Goal: Task Accomplishment & Management: Complete application form

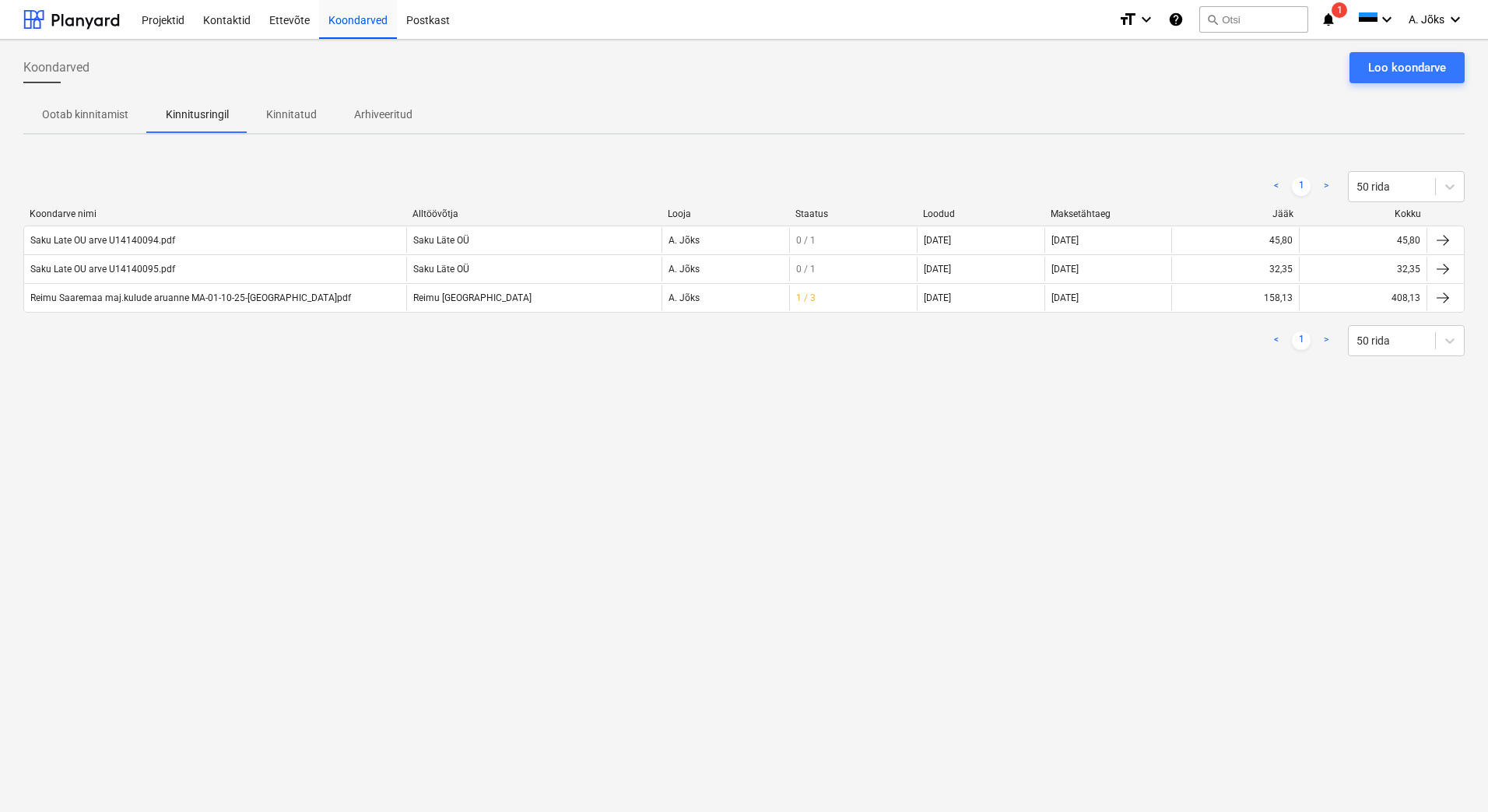
click at [564, 491] on div "Koondarved Loo koondarve Ootab kinnitamist Kinnitusringil Kinnitatud Arhiveerit…" at bounding box center [744, 426] width 1488 height 772
click at [1389, 67] on div "Loo koondarve" at bounding box center [1407, 67] width 78 height 20
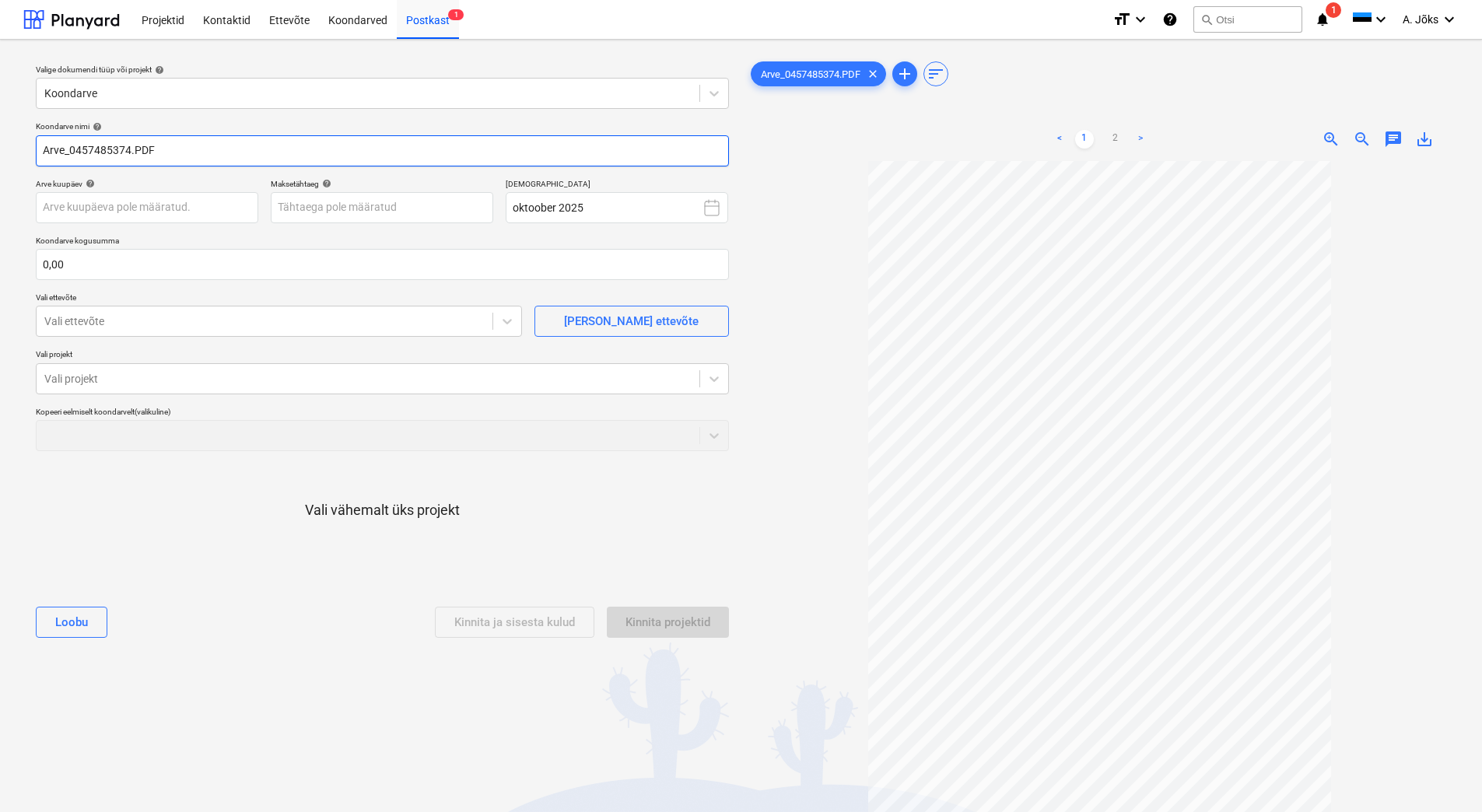
drag, startPoint x: 74, startPoint y: 151, endPoint x: -12, endPoint y: 146, distance: 86.1
click at [0, 146] on html "Projektid Kontaktid Ettevõte Koondarved Postkast 1 format_size keyboard_arrow_d…" at bounding box center [741, 406] width 1482 height 812
paste input "Kesko Senukai [GEOGRAPHIC_DATA]"
type input "Kesko Senukai Estonia AS arve 457485374.PDF"
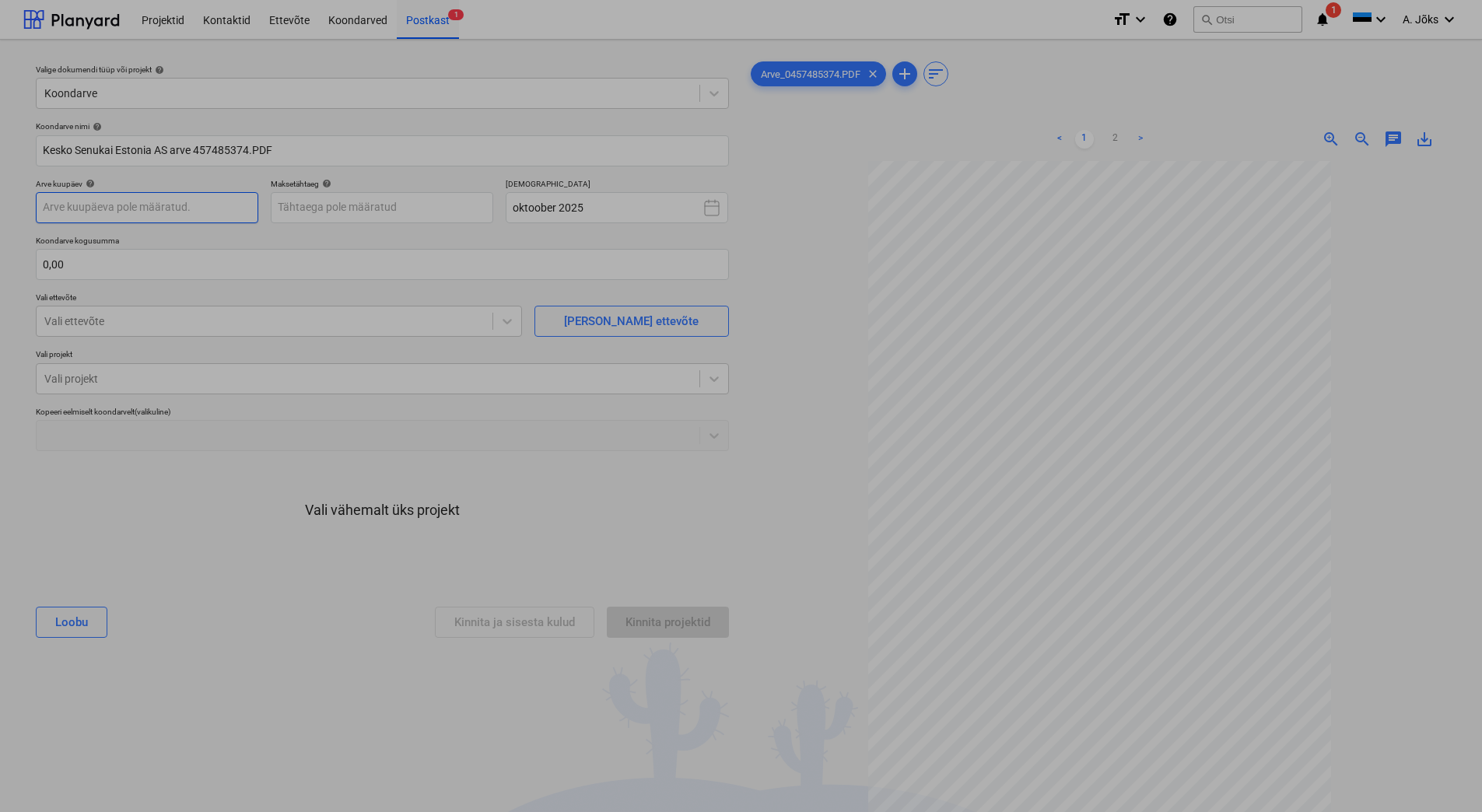
click at [135, 202] on body "Projektid Kontaktid Ettevõte Koondarved Postkast 1 format_size keyboard_arrow_d…" at bounding box center [741, 406] width 1482 height 812
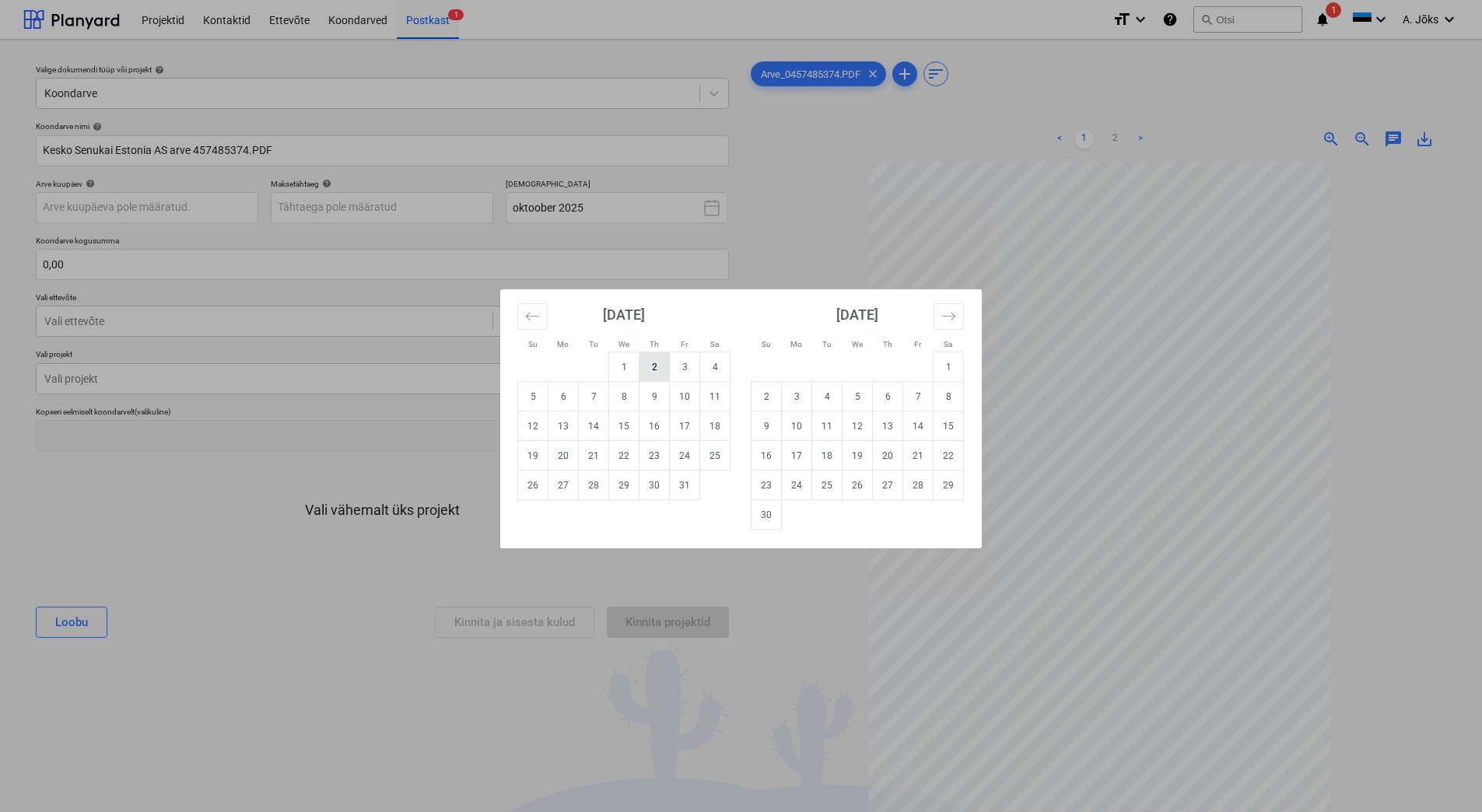
click at [658, 365] on td "2" at bounding box center [655, 367] width 30 height 29
type input "[DATE]"
click at [417, 211] on body "Projektid Kontaktid Ettevõte Koondarved Postkast 1 format_size keyboard_arrow_d…" at bounding box center [741, 406] width 1482 height 812
click at [954, 320] on icon "Move forward to switch to the next month." at bounding box center [949, 317] width 15 height 15
click at [793, 367] on td "1" at bounding box center [797, 367] width 30 height 29
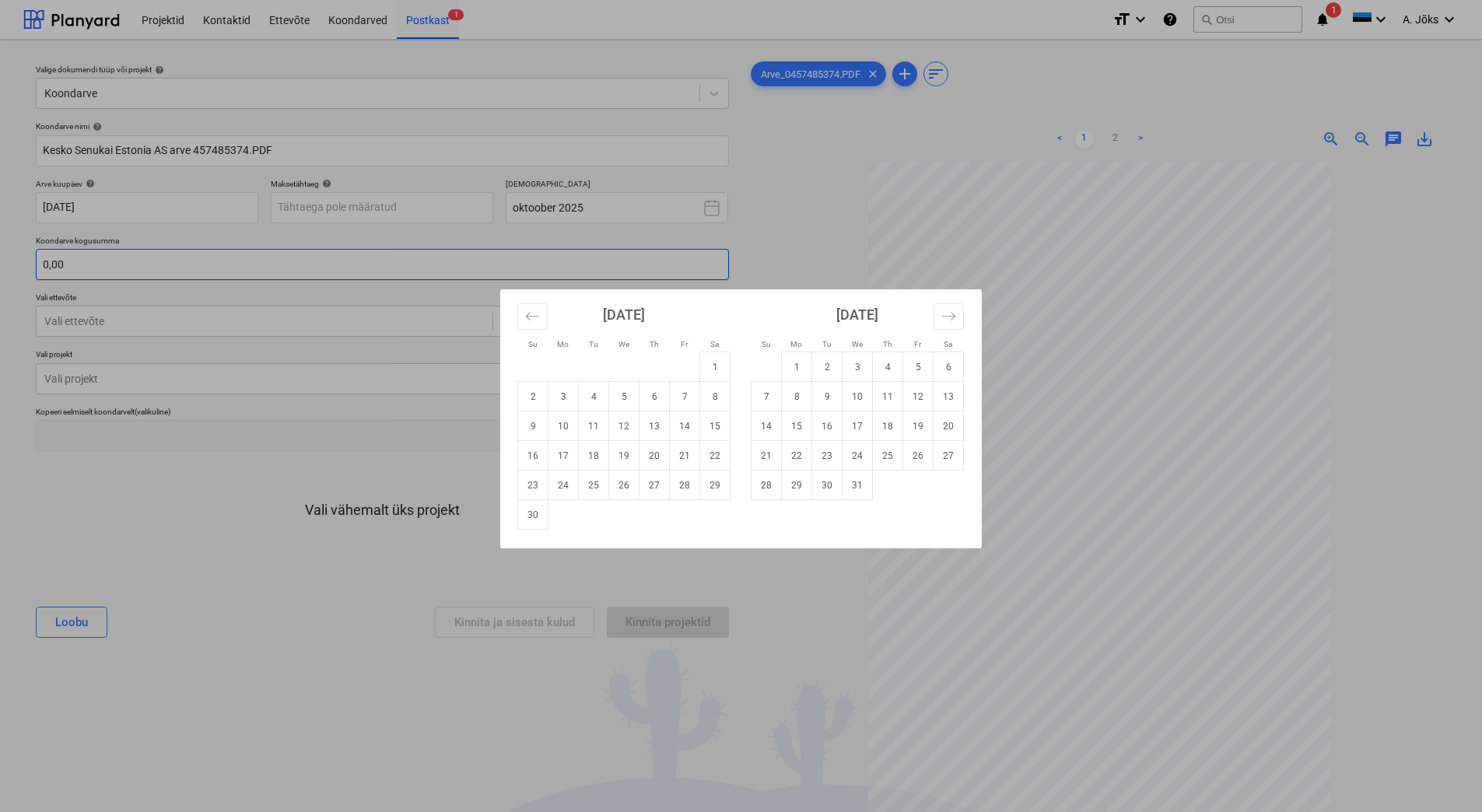
type input "[DATE]"
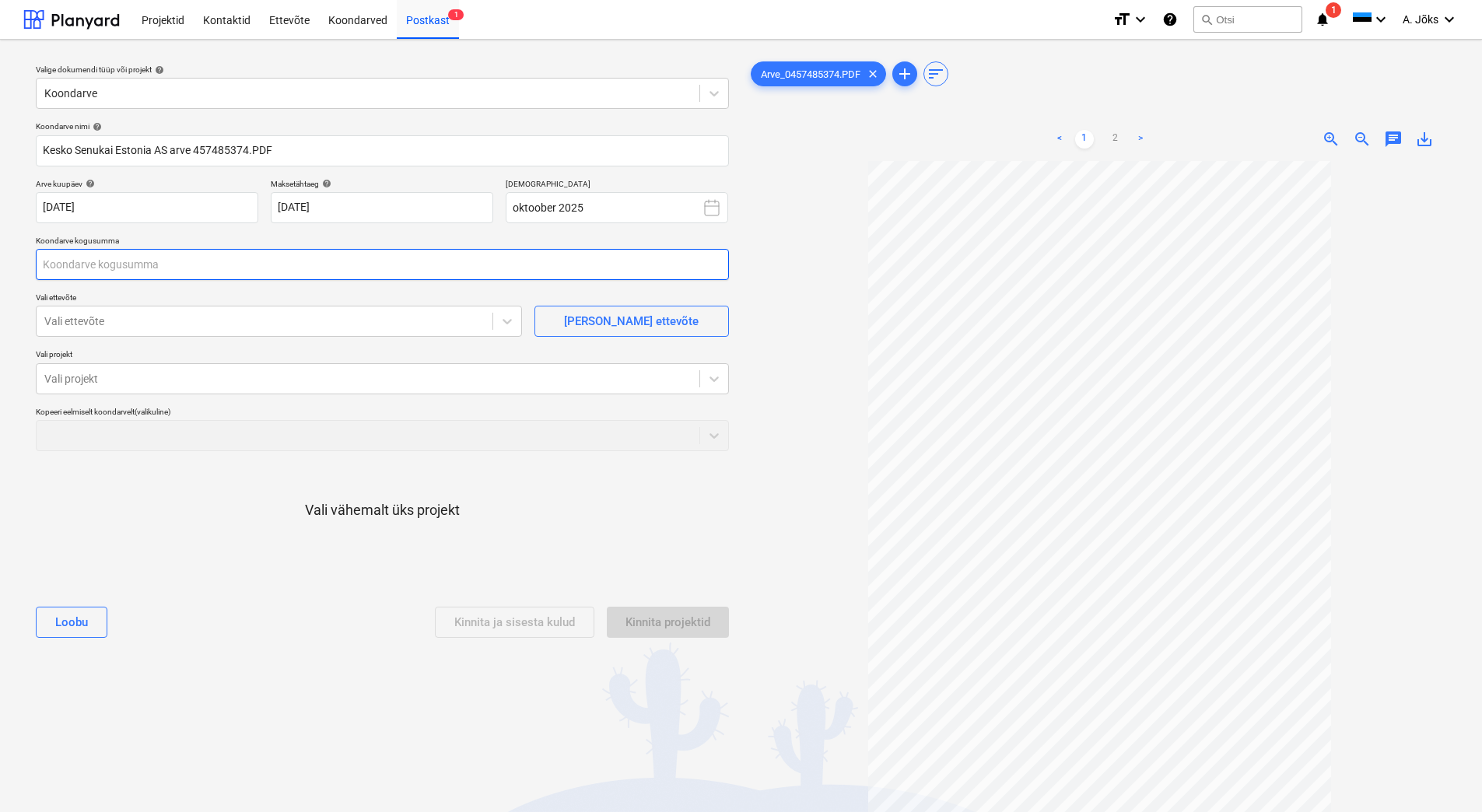
click at [237, 258] on input "text" at bounding box center [382, 264] width 694 height 31
type input "0,00"
drag, startPoint x: 224, startPoint y: 268, endPoint x: 233, endPoint y: 269, distance: 9.1
click at [224, 268] on input "text" at bounding box center [382, 264] width 694 height 31
type input "6 071,94"
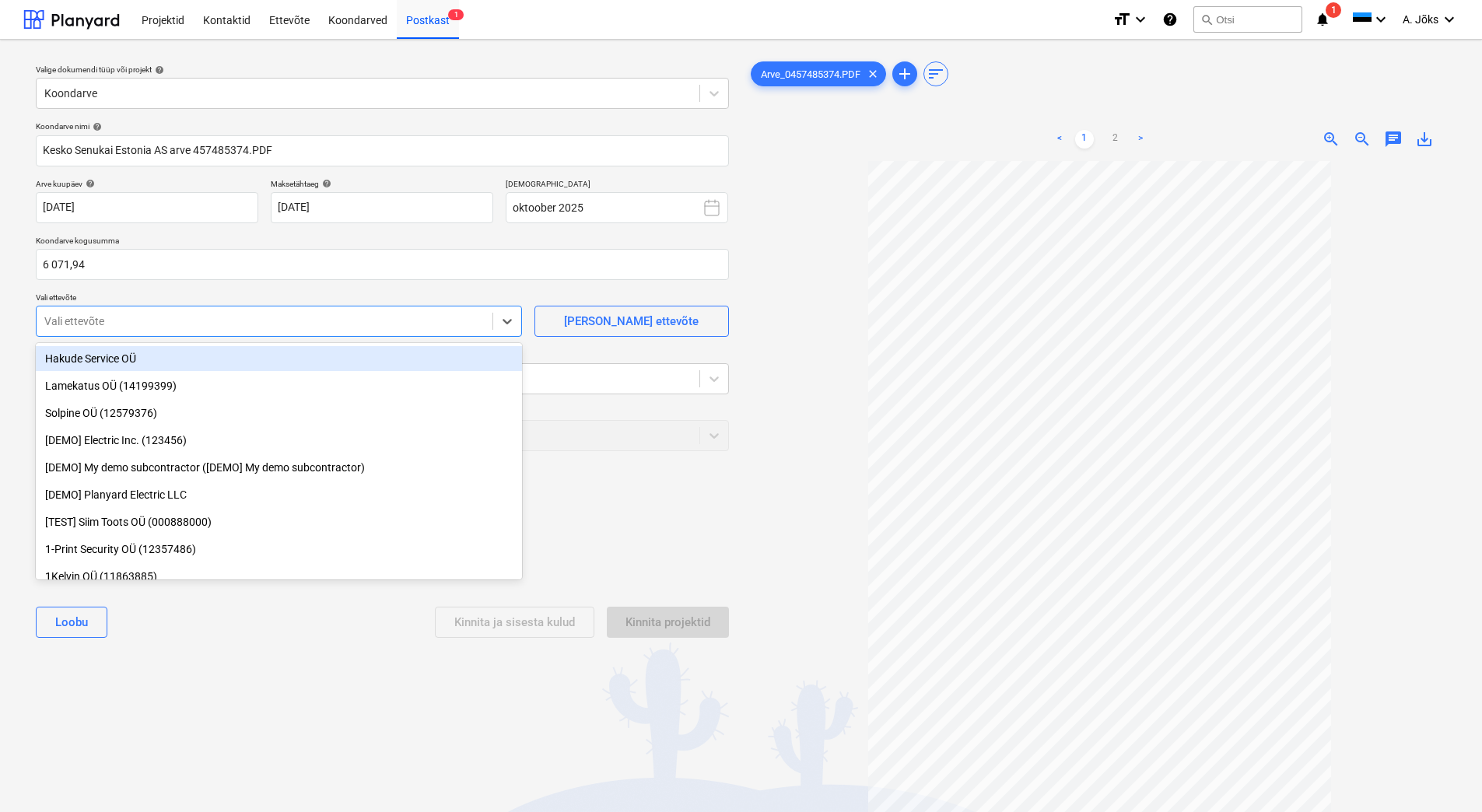
click at [347, 316] on div at bounding box center [265, 322] width 440 height 15
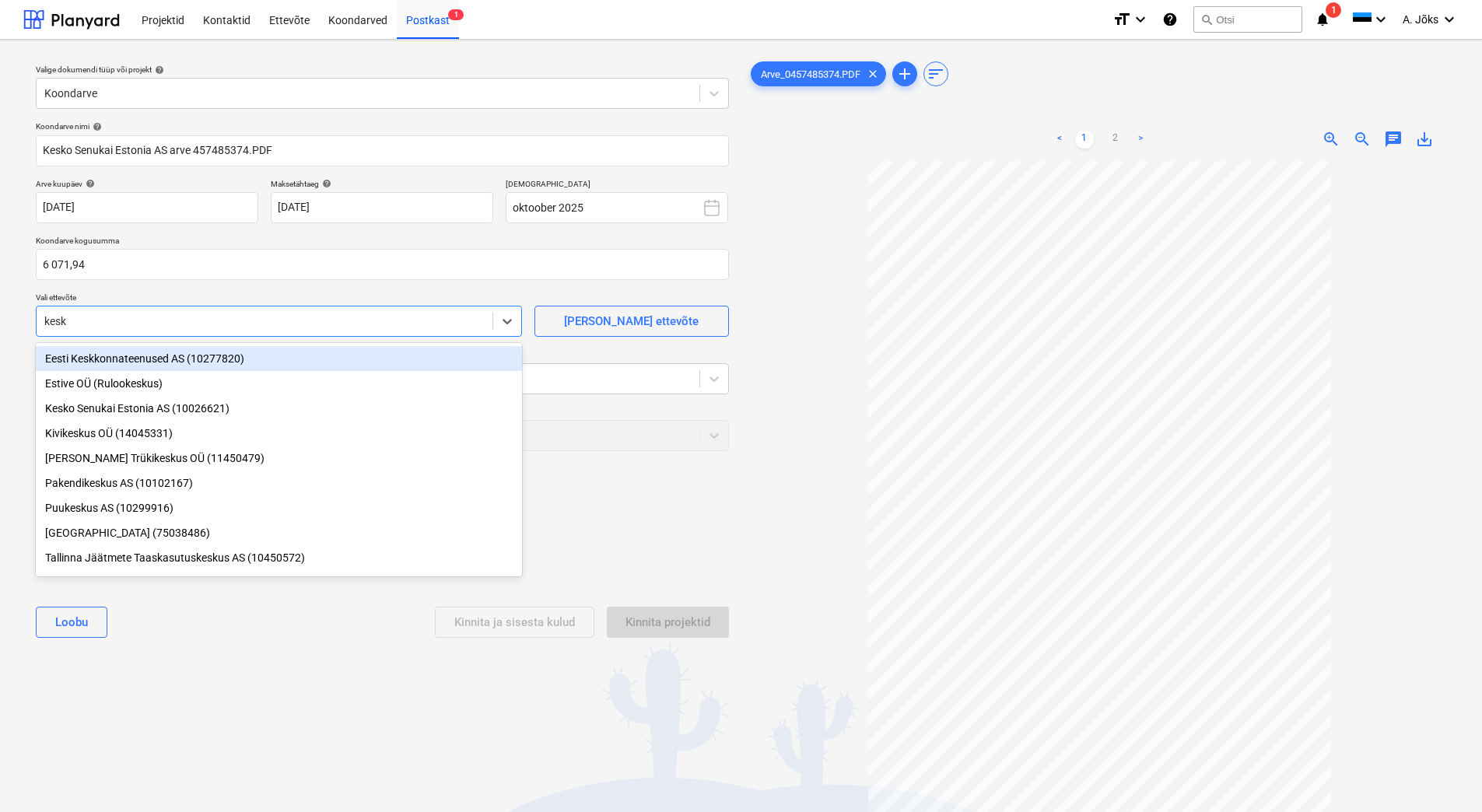
type input "kesko"
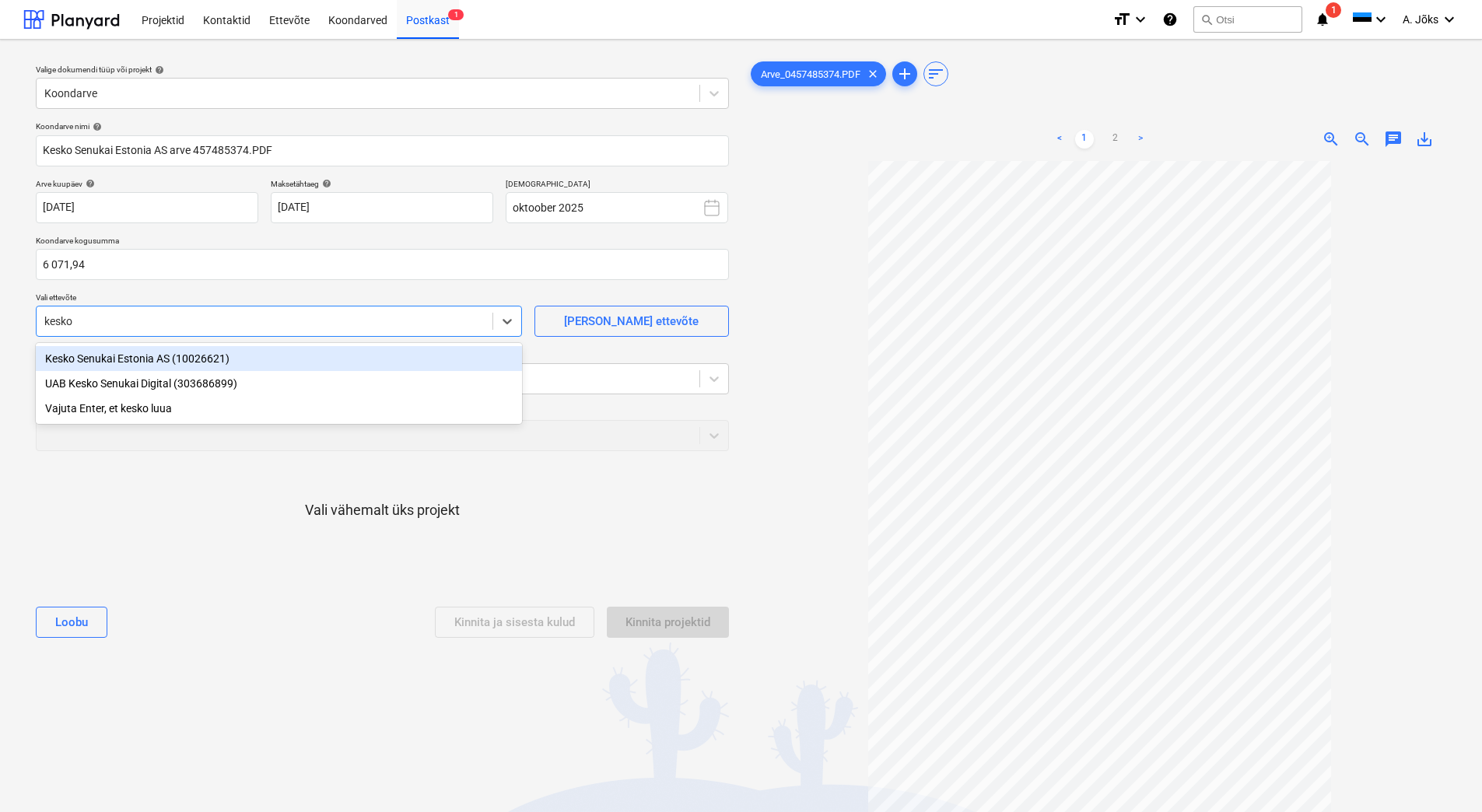
click at [175, 355] on div "Kesko Senukai Estonia AS (10026621)" at bounding box center [279, 359] width 487 height 25
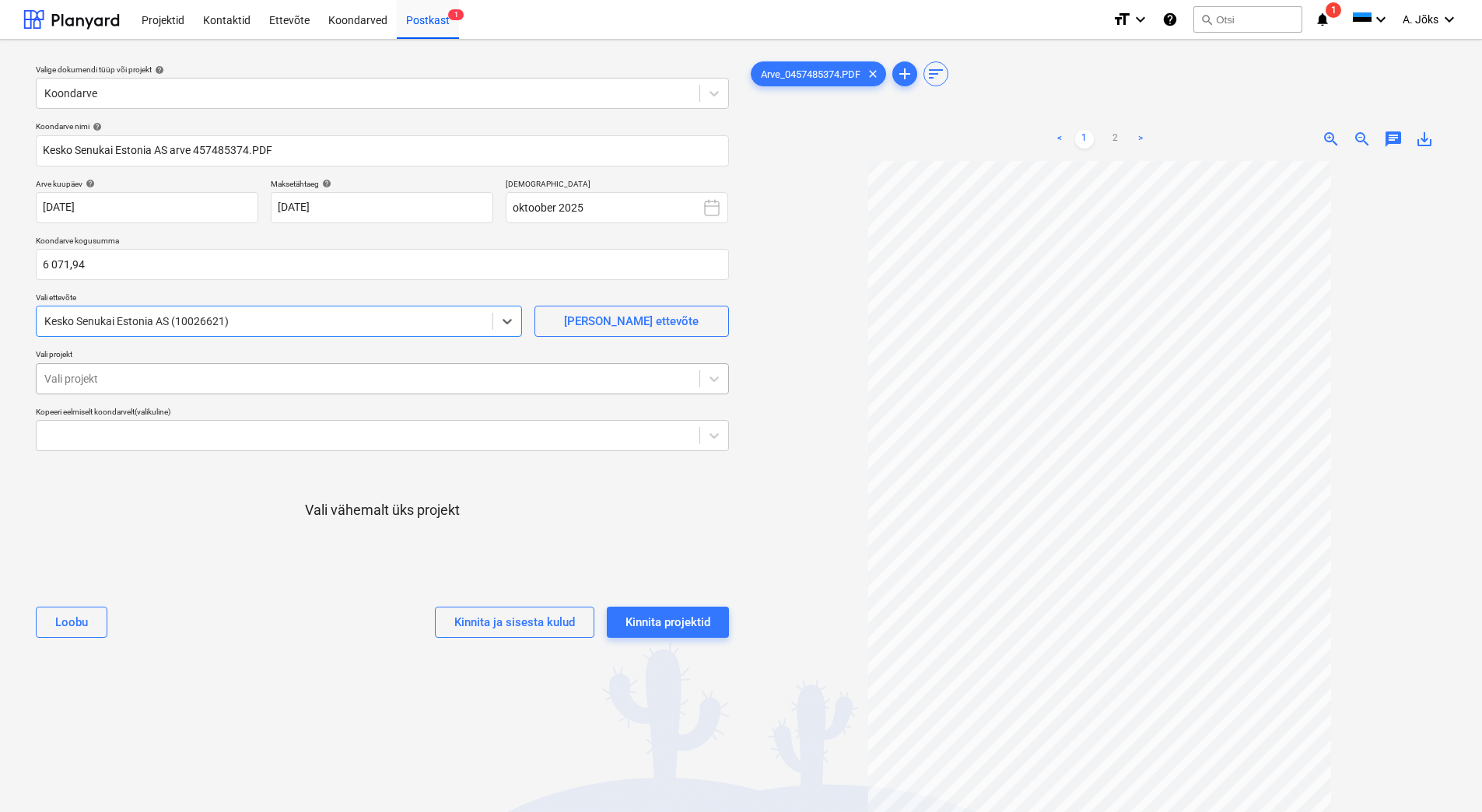
click at [157, 385] on div at bounding box center [368, 378] width 647 height 15
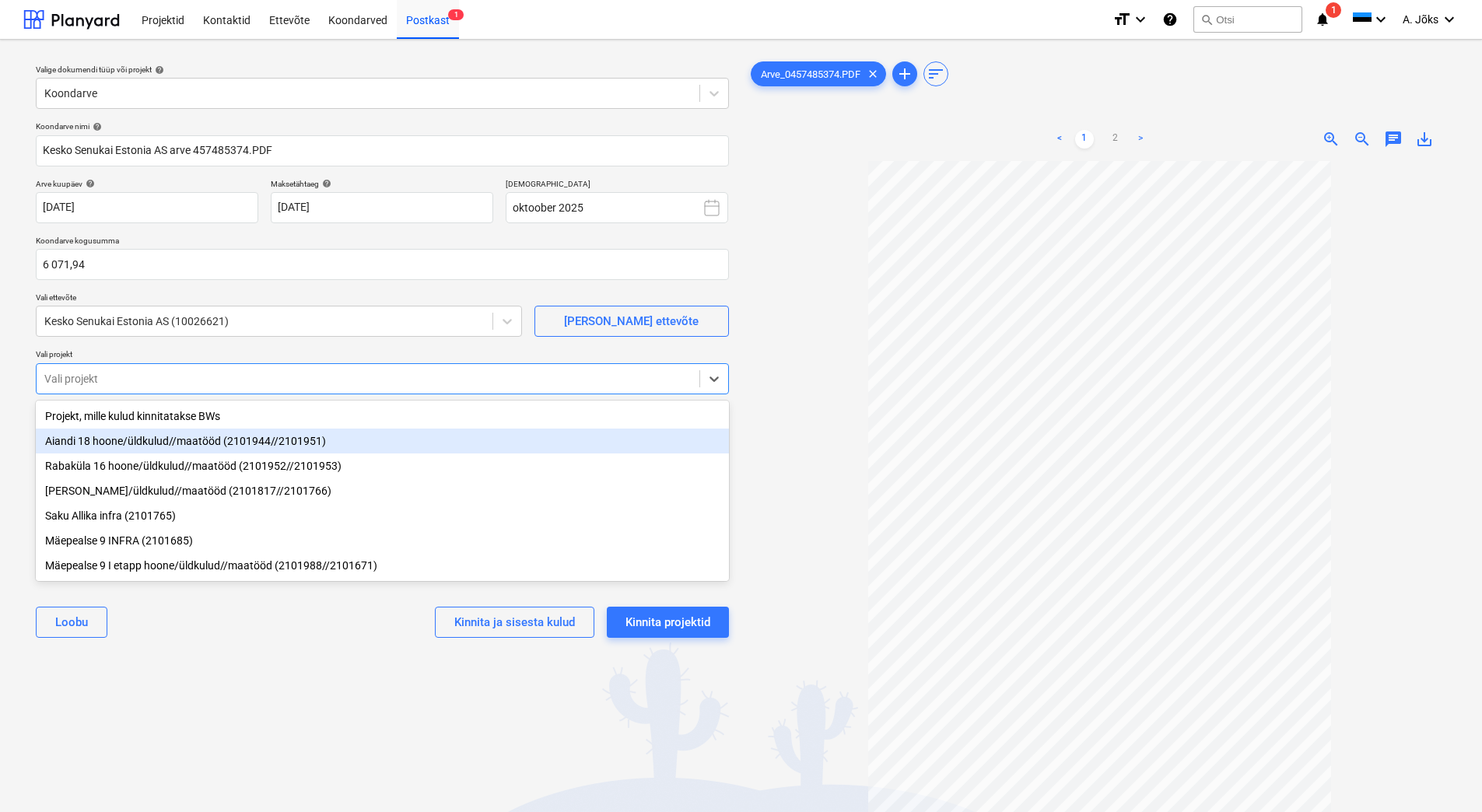
click at [141, 441] on div "Aiandi 18 hoone/üldkulud//maatööd (2101944//2101951)" at bounding box center [382, 441] width 694 height 25
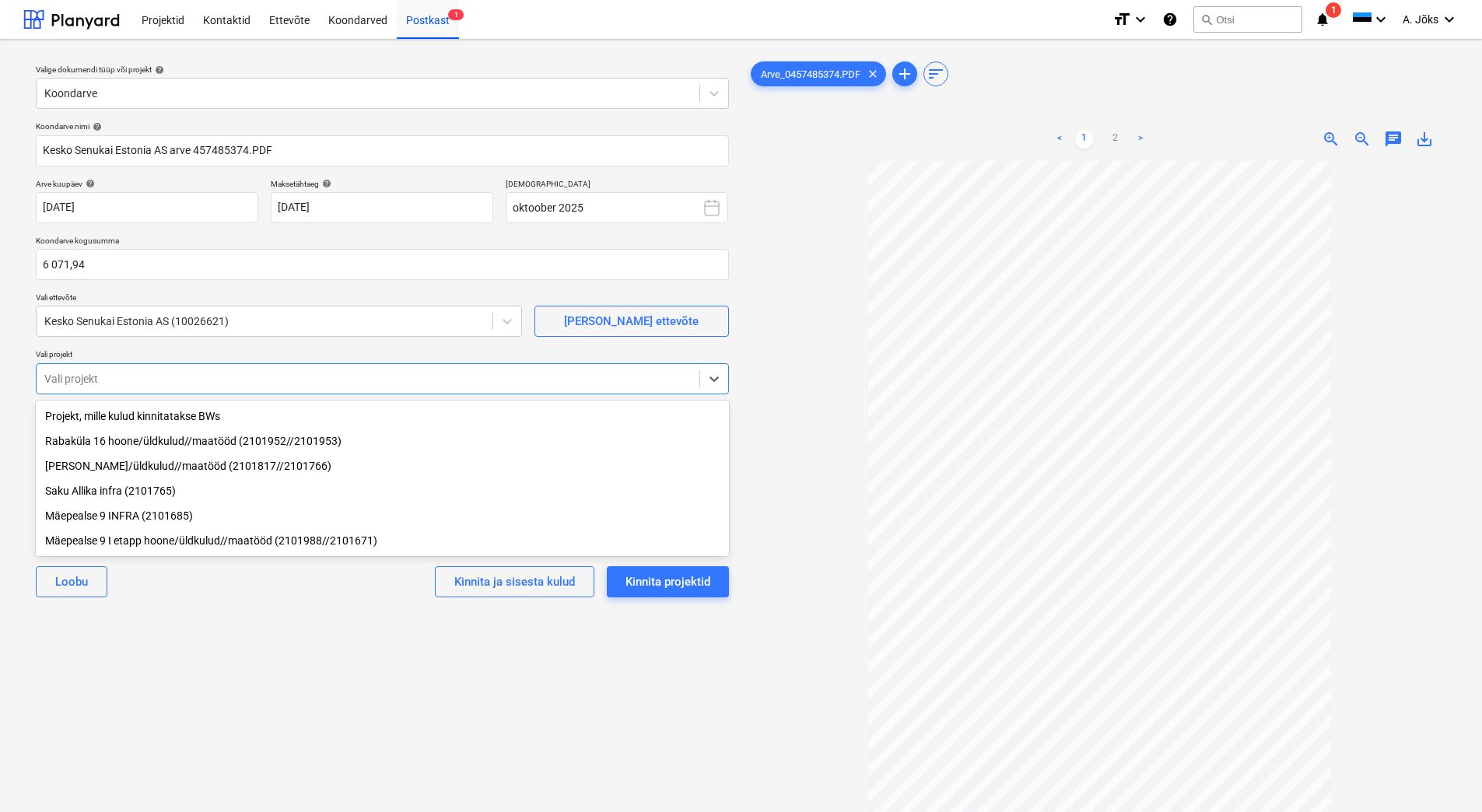
drag, startPoint x: 205, startPoint y: 659, endPoint x: 300, endPoint y: 668, distance: 95.4
click at [207, 660] on div "Valige dokumendi tüüp või projekt help Koondarve Koondarve nimi help [PERSON_NA…" at bounding box center [382, 494] width 718 height 884
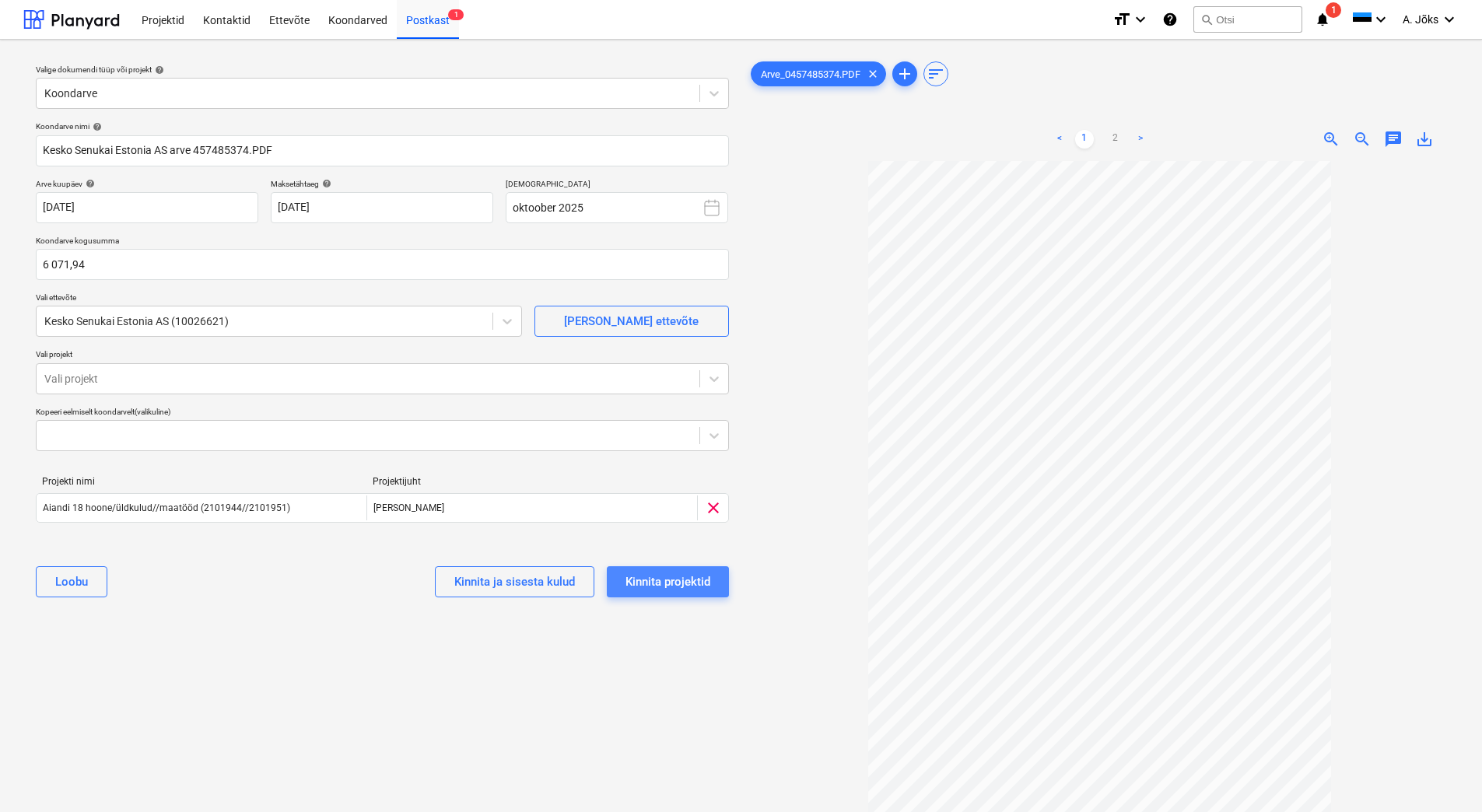
click at [669, 574] on div "Kinnita projektid" at bounding box center [667, 581] width 84 height 20
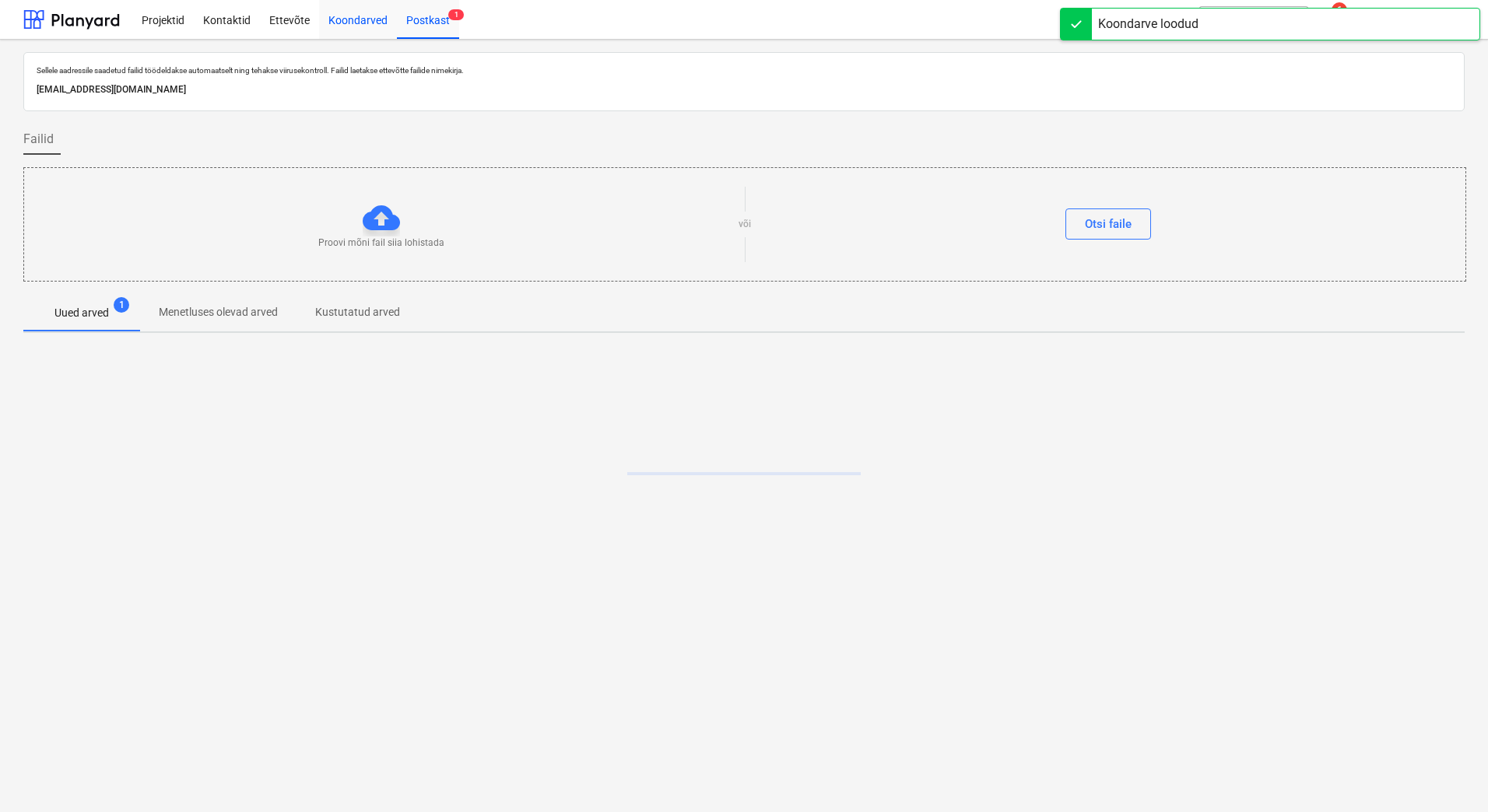
drag, startPoint x: 348, startPoint y: 18, endPoint x: 349, endPoint y: 31, distance: 13.0
click at [348, 18] on div "Koondarved" at bounding box center [358, 19] width 78 height 40
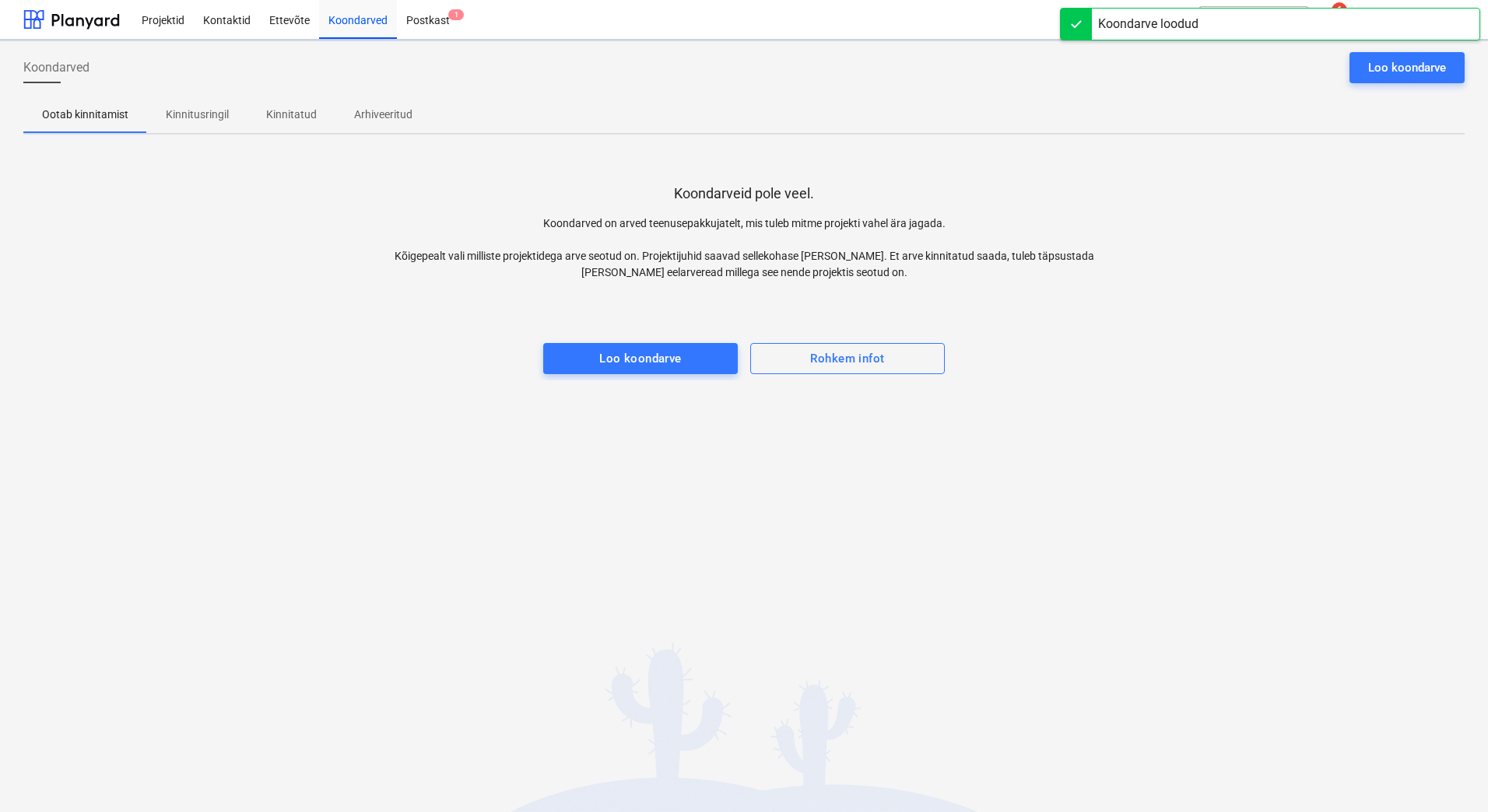
click at [195, 115] on p "Kinnitusringil" at bounding box center [197, 114] width 63 height 16
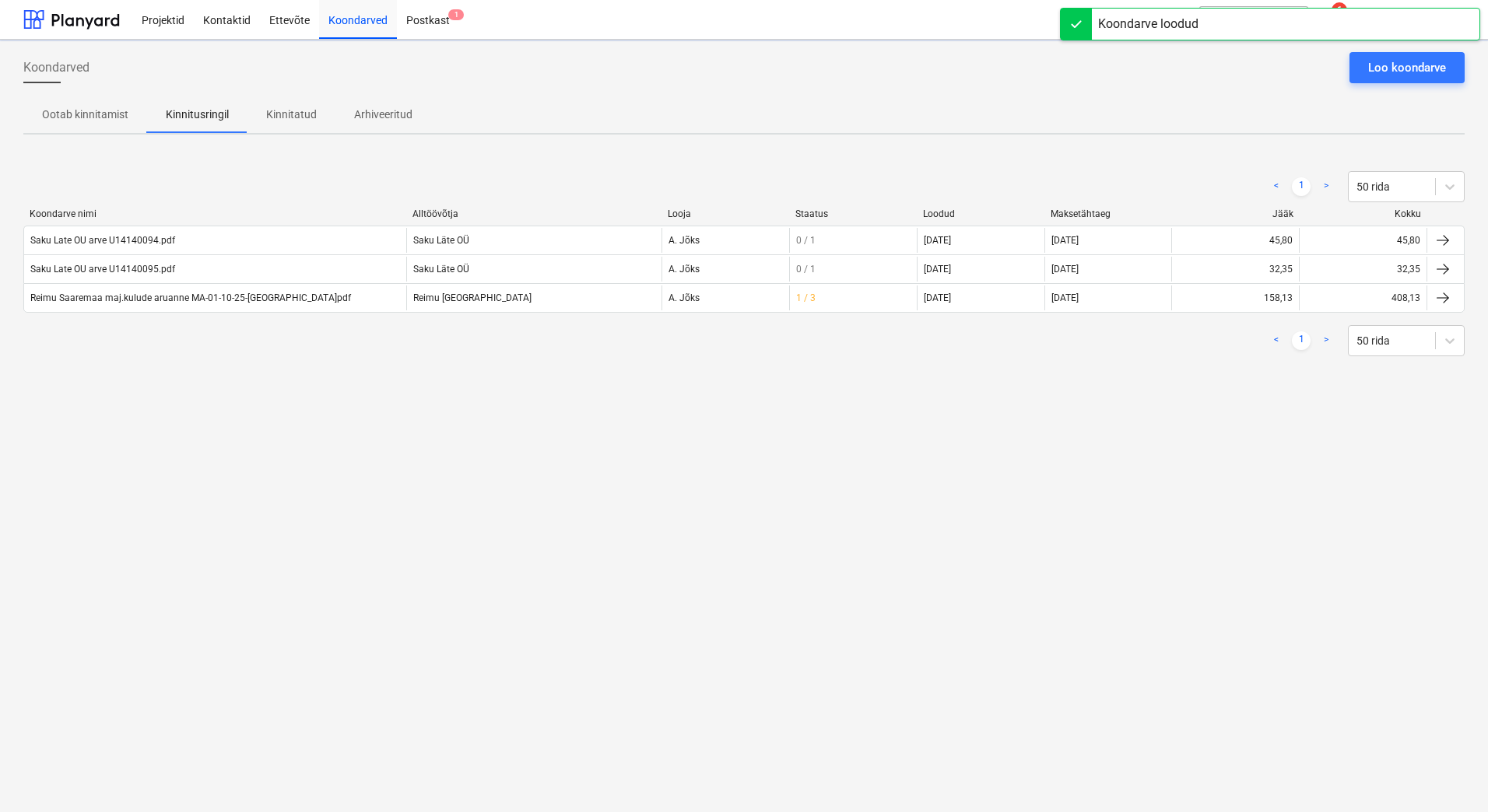
click at [248, 508] on div "Koondarved Loo koondarve Ootab kinnitamist Kinnitusringil Kinnitatud Arhiveerit…" at bounding box center [744, 426] width 1488 height 772
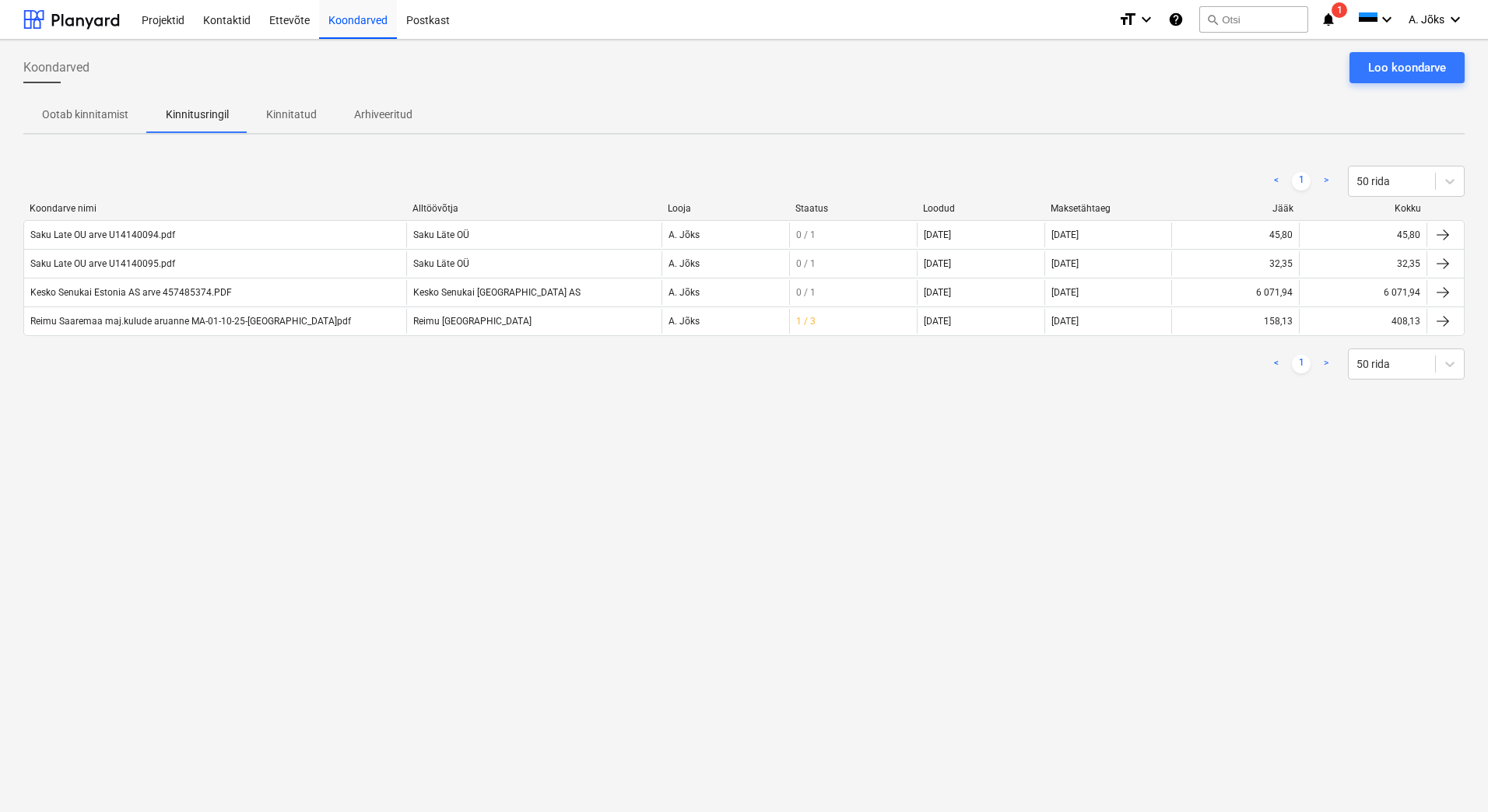
drag, startPoint x: 954, startPoint y: 596, endPoint x: 798, endPoint y: 395, distance: 254.4
click at [954, 596] on div "Koondarved Loo koondarve Ootab kinnitamist Kinnitusringil Kinnitatud Arhiveerit…" at bounding box center [744, 426] width 1488 height 772
